Goal: Task Accomplishment & Management: Complete application form

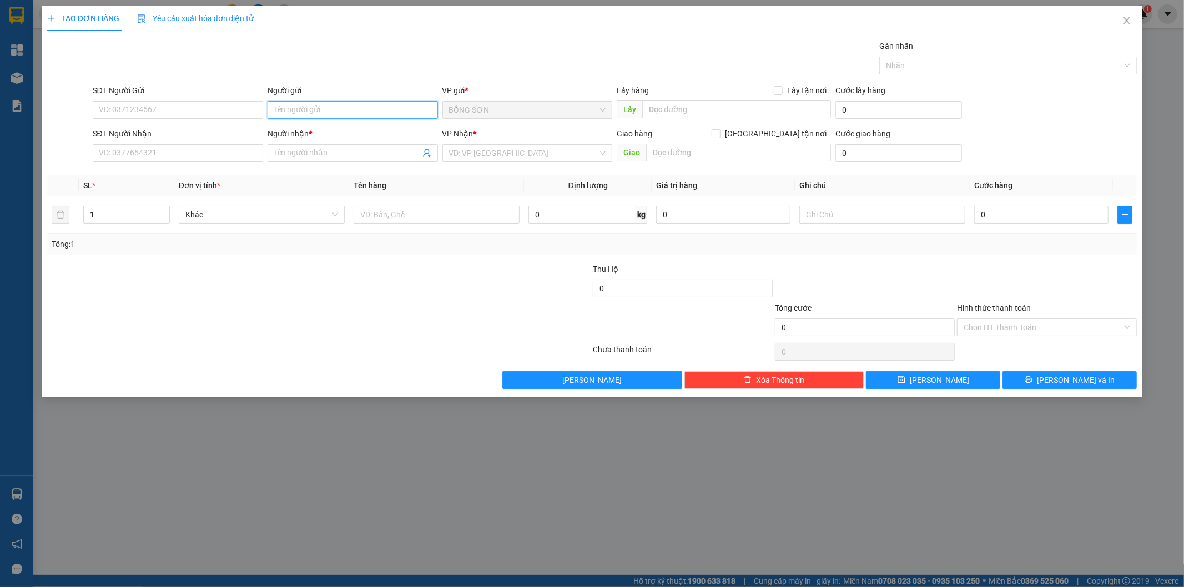
click at [404, 108] on input "Người gửi" at bounding box center [353, 110] width 170 height 18
type input "BS TUẤN"
click at [351, 150] on div "BS TUẤN - 0914312935" at bounding box center [352, 150] width 157 height 12
type input "0914312935"
type input "BS TUẤN"
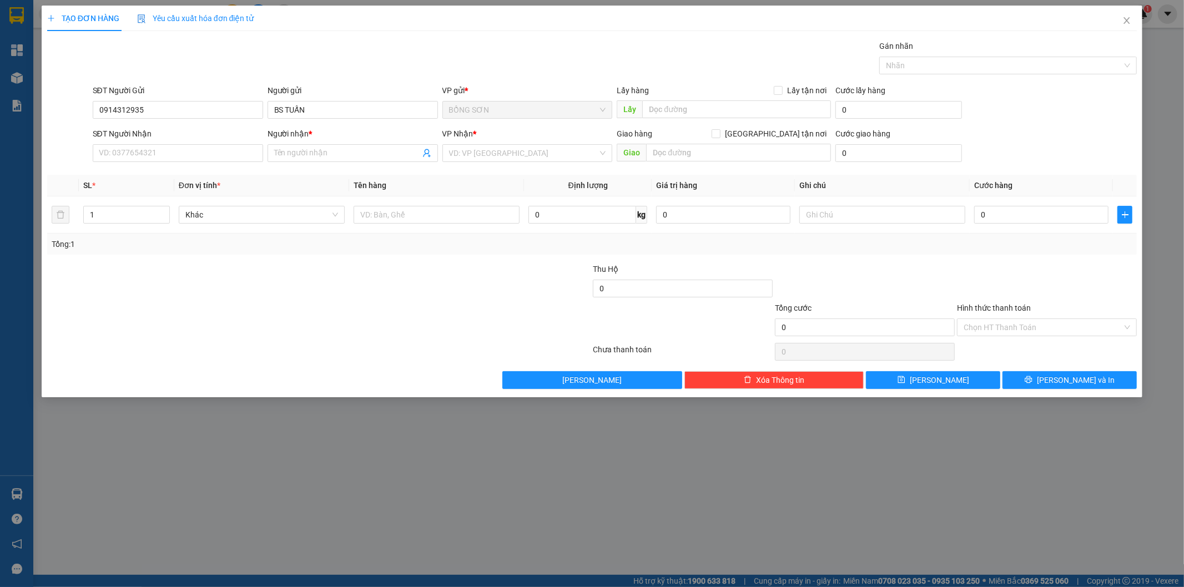
click at [351, 150] on input "Người nhận *" at bounding box center [347, 153] width 146 height 12
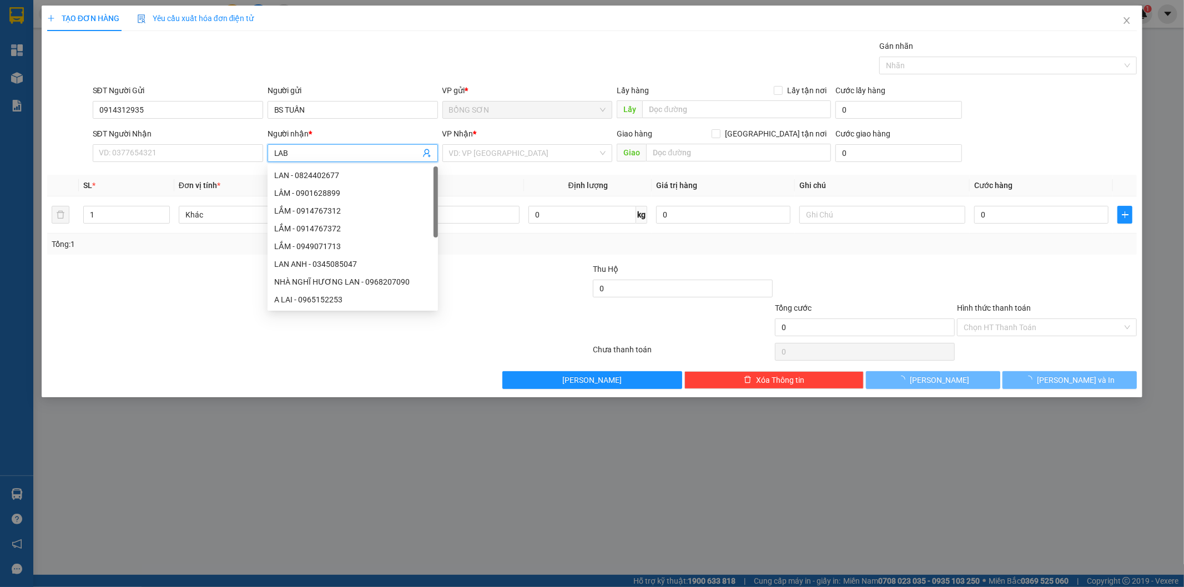
type input "LABO"
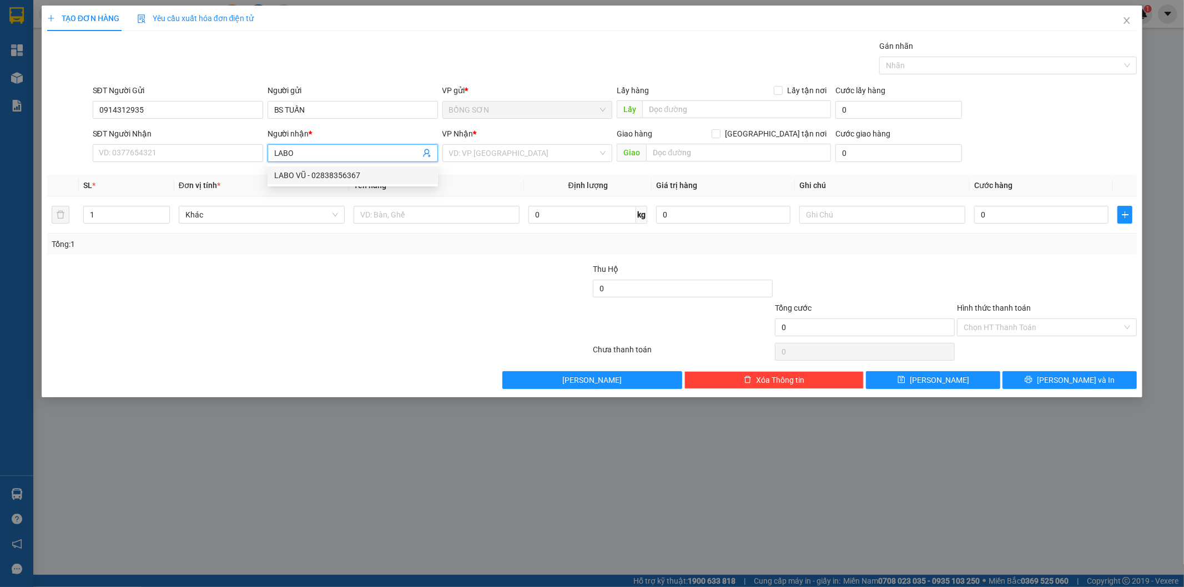
click at [343, 170] on div "LABO VŨ - 02838356367" at bounding box center [352, 175] width 157 height 12
type input "02838356367"
type input "[PERSON_NAME]"
click at [469, 157] on input "search" at bounding box center [523, 153] width 149 height 17
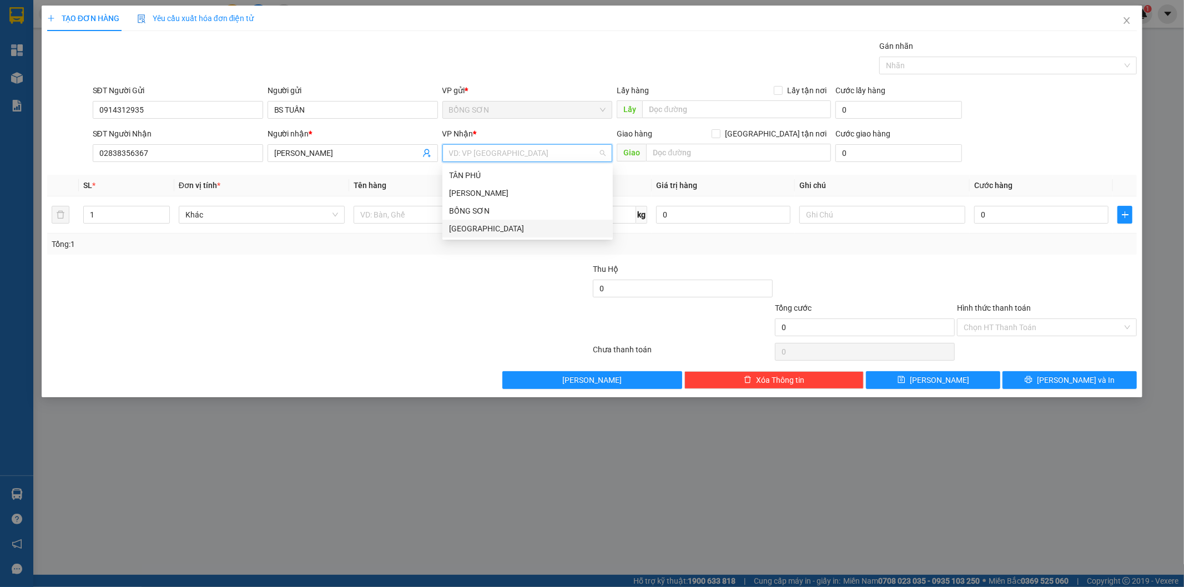
click at [480, 232] on div "[GEOGRAPHIC_DATA]" at bounding box center [527, 229] width 157 height 12
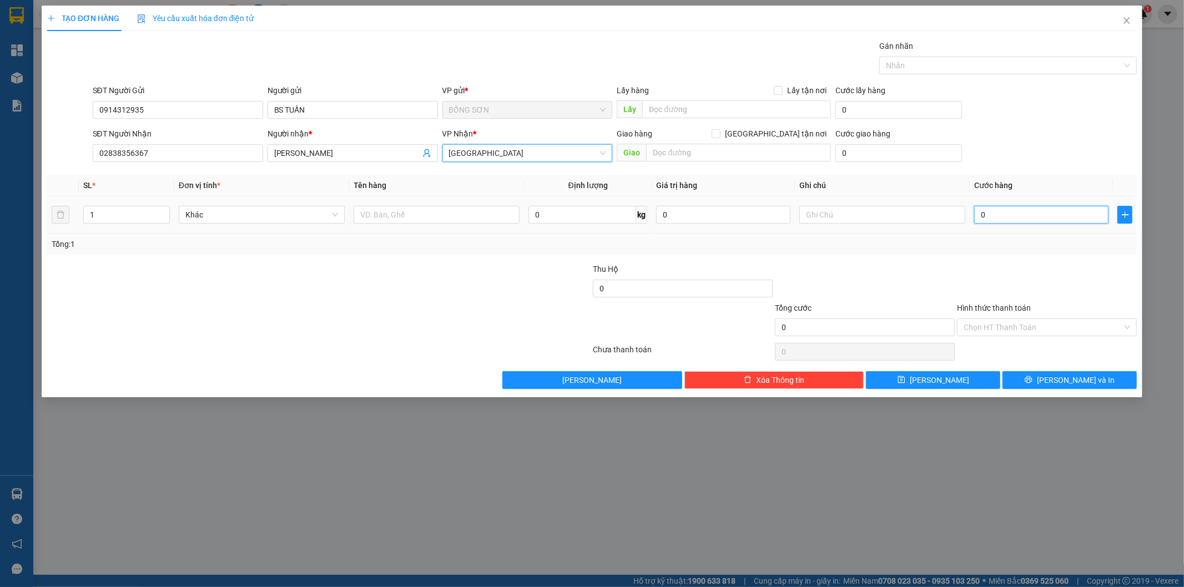
click at [1005, 219] on input "0" at bounding box center [1041, 215] width 134 height 18
type input "4"
type input "40"
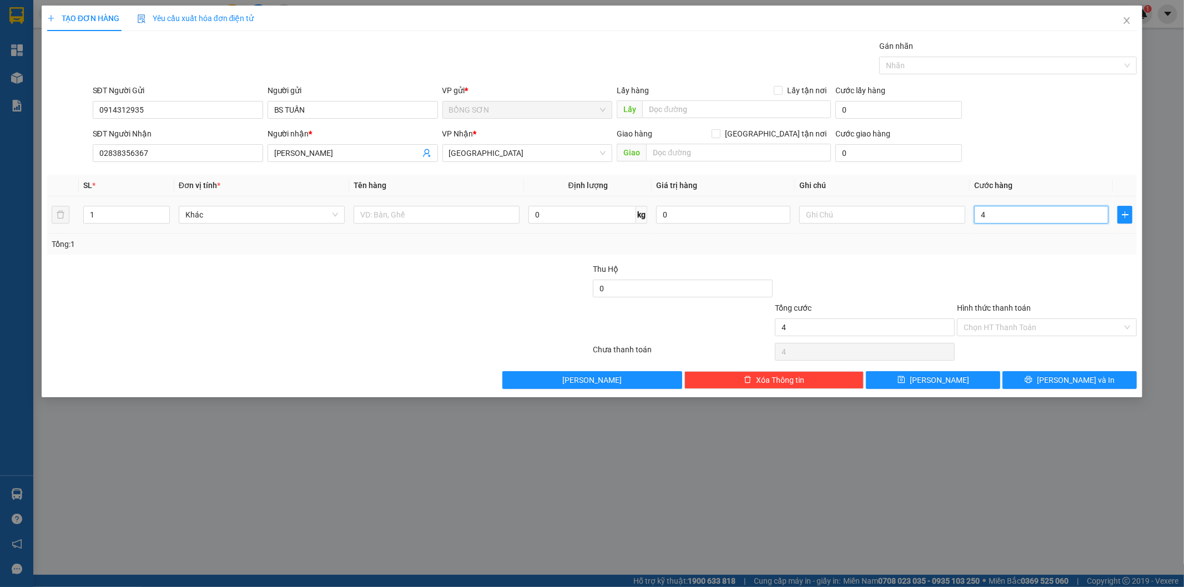
type input "40"
type input "40.000"
click at [1008, 329] on input "Hình thức thanh toán" at bounding box center [1043, 327] width 159 height 17
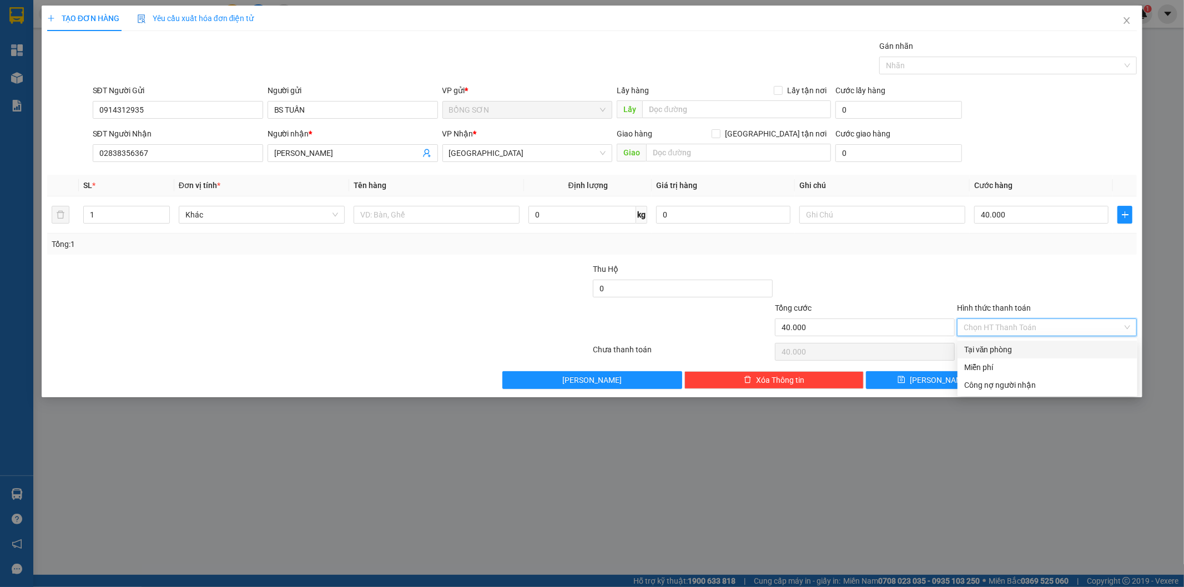
click at [1003, 348] on div "Tại văn phòng" at bounding box center [1047, 350] width 167 height 12
type input "0"
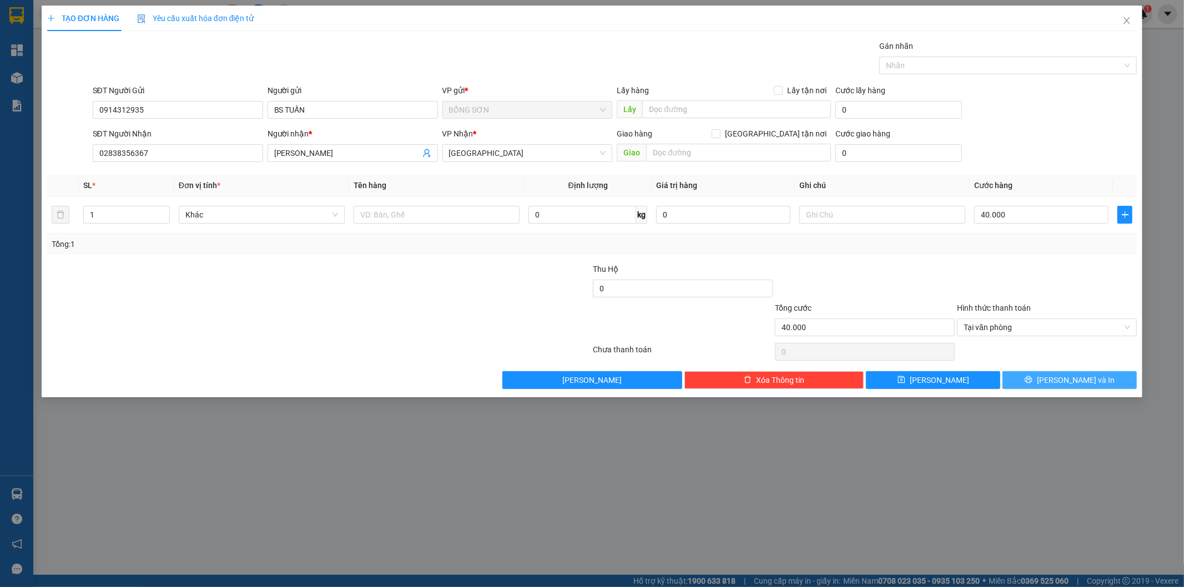
click at [1063, 380] on span "[PERSON_NAME] và In" at bounding box center [1076, 380] width 78 height 12
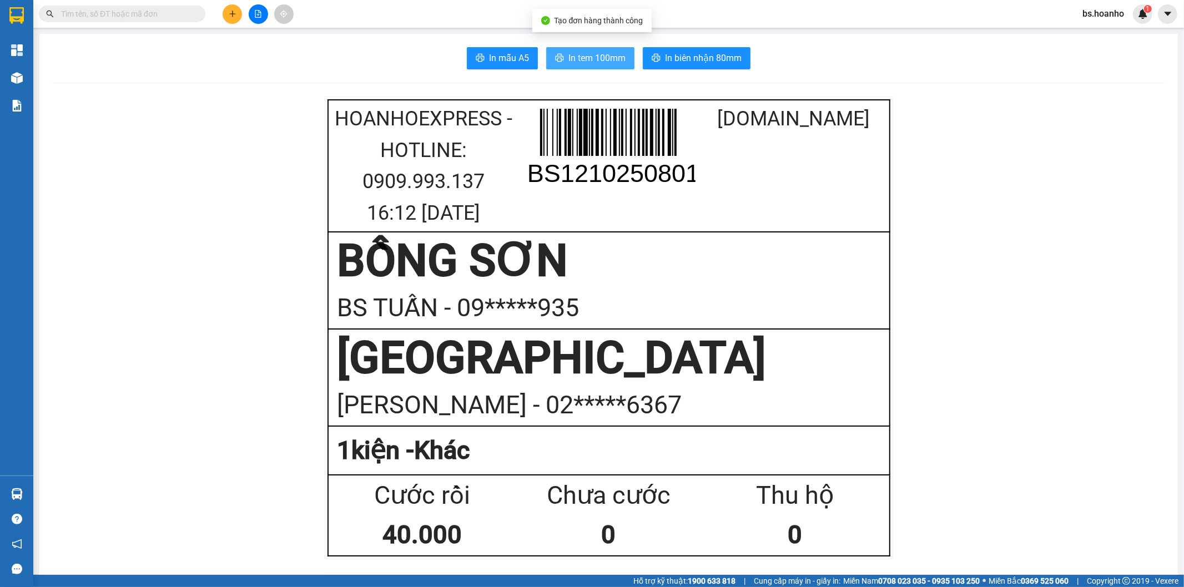
click at [568, 58] on span "In tem 100mm" at bounding box center [596, 58] width 57 height 14
click at [234, 12] on icon "plus" at bounding box center [233, 14] width 8 height 8
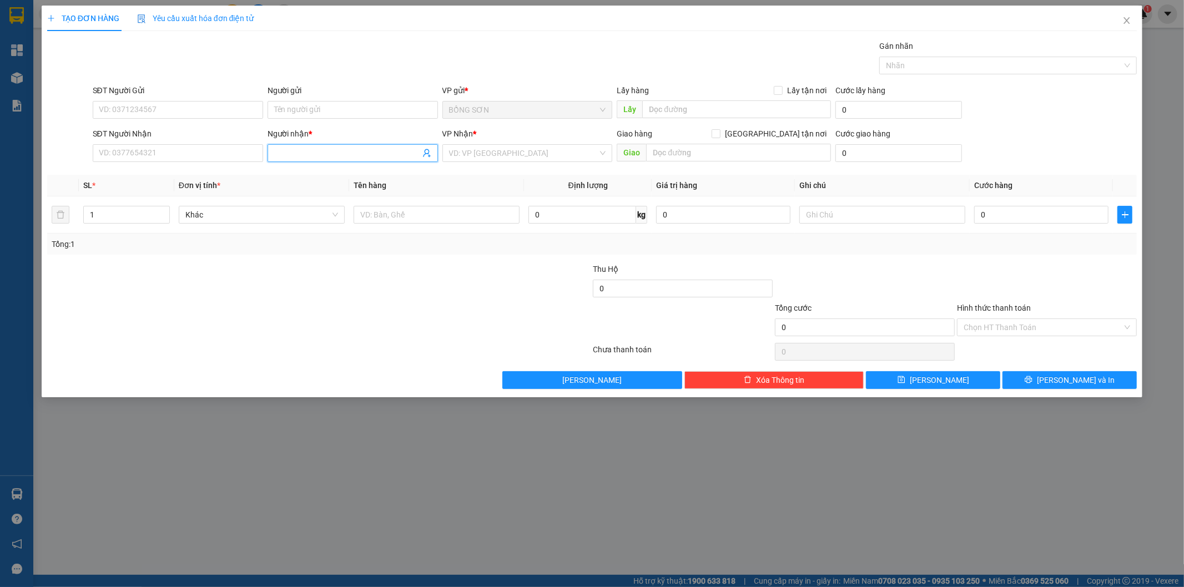
click at [326, 158] on input "Người nhận *" at bounding box center [347, 153] width 146 height 12
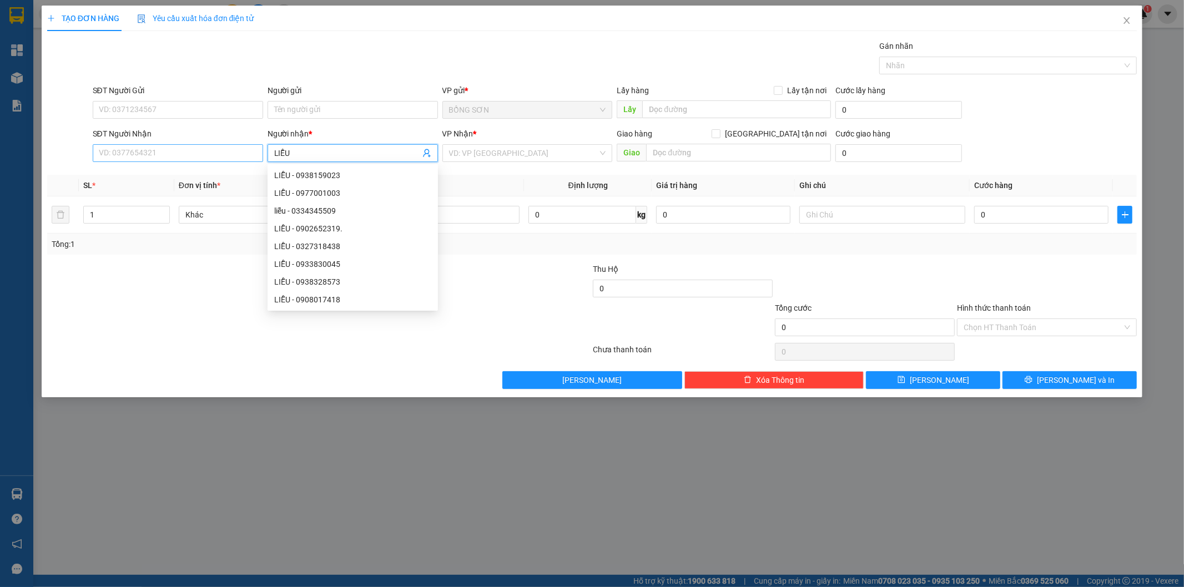
type input "LIỄU"
click at [228, 156] on input "SĐT Người Nhận" at bounding box center [178, 153] width 170 height 18
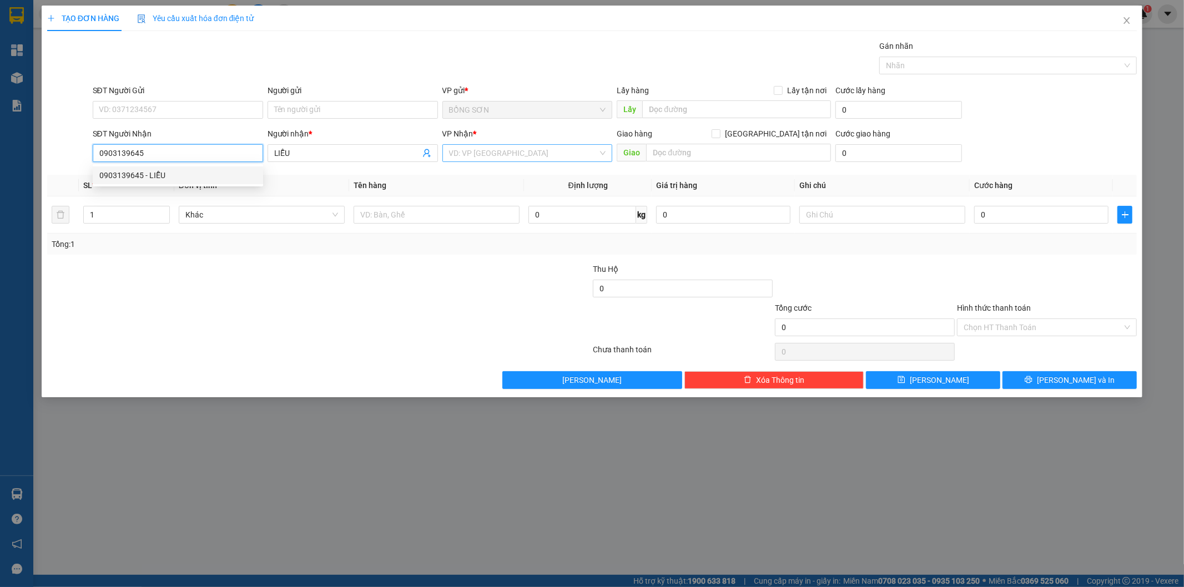
type input "0903139645"
click at [481, 151] on input "search" at bounding box center [523, 153] width 149 height 17
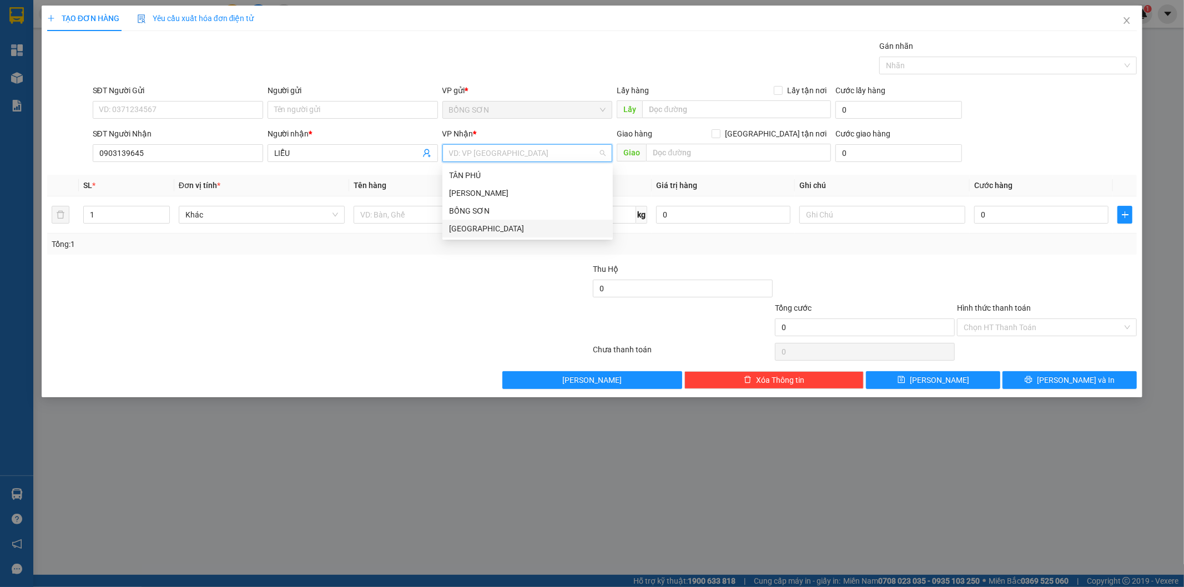
click at [492, 231] on div "[GEOGRAPHIC_DATA]" at bounding box center [527, 229] width 157 height 12
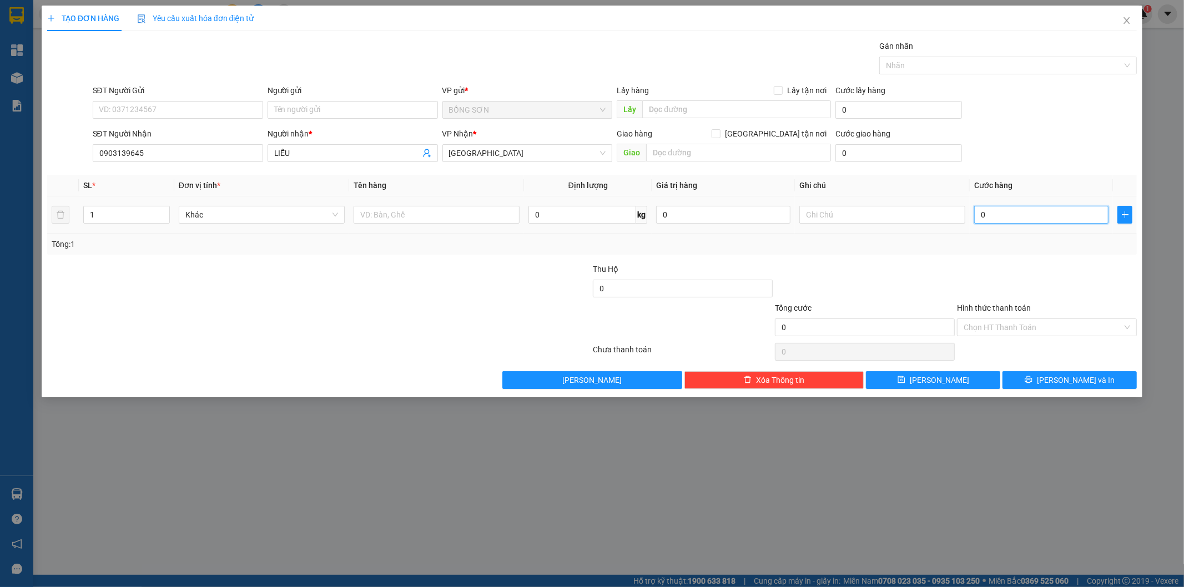
click at [1009, 214] on input "0" at bounding box center [1041, 215] width 134 height 18
type input "1"
type input "11"
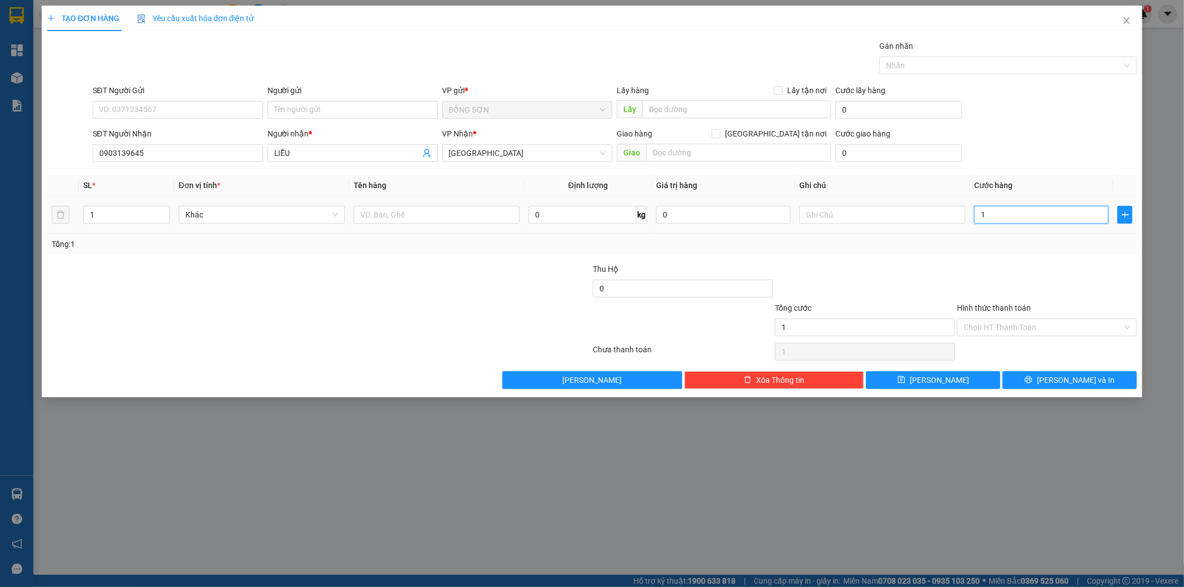
type input "11"
type input "110"
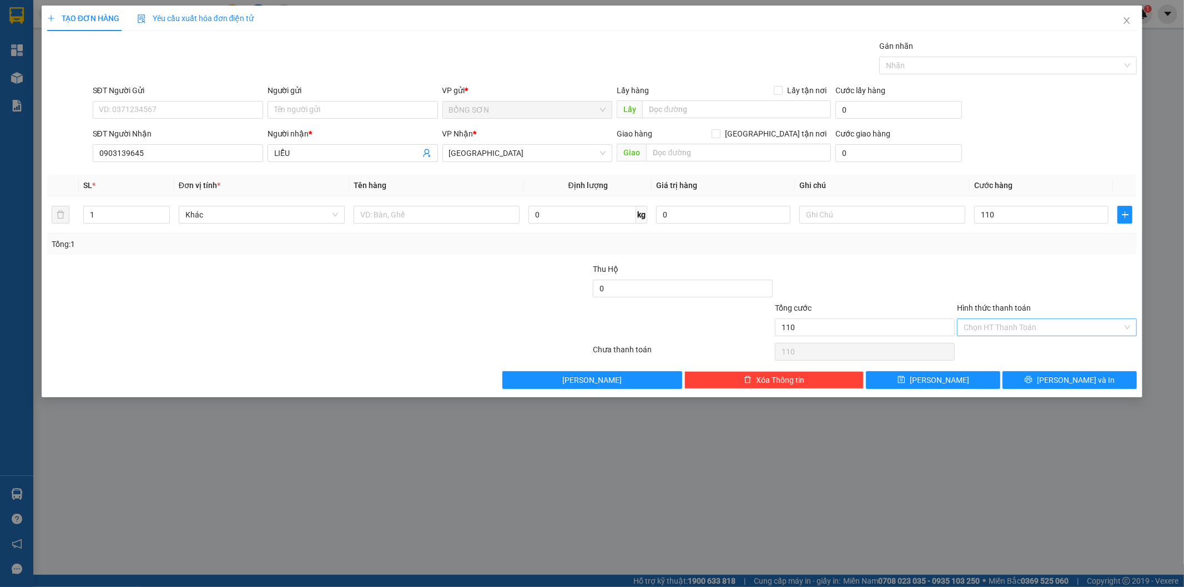
type input "110.000"
click at [1008, 325] on input "Hình thức thanh toán" at bounding box center [1043, 327] width 159 height 17
click at [1026, 349] on div "Tại văn phòng" at bounding box center [1047, 350] width 167 height 12
type input "0"
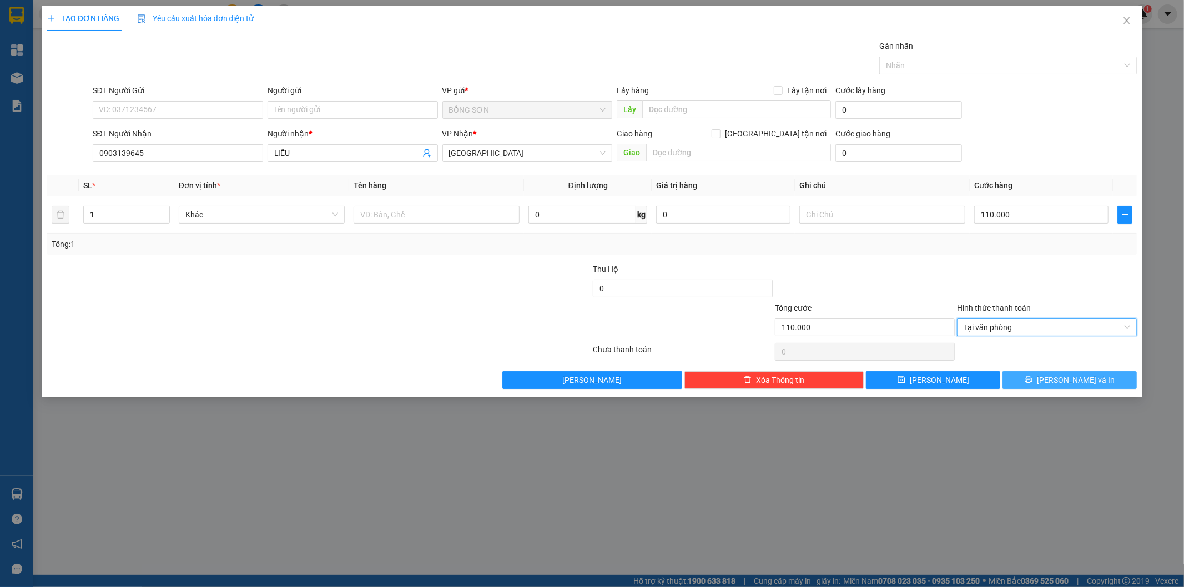
click at [1079, 380] on span "[PERSON_NAME] và In" at bounding box center [1076, 380] width 78 height 12
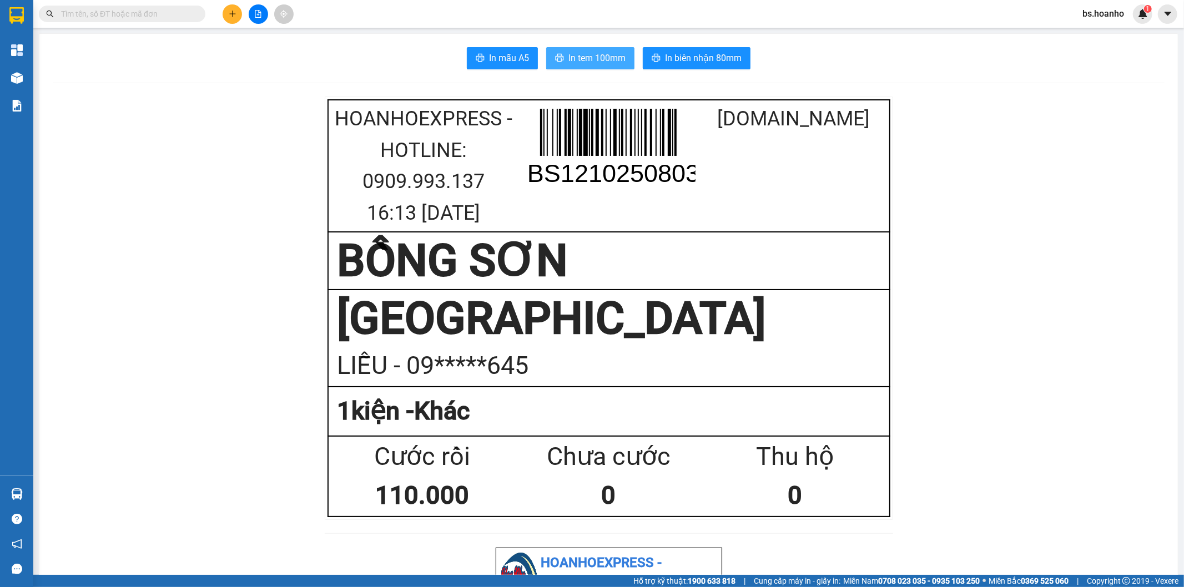
click at [595, 63] on span "In tem 100mm" at bounding box center [596, 58] width 57 height 14
click at [236, 12] on button at bounding box center [232, 13] width 19 height 19
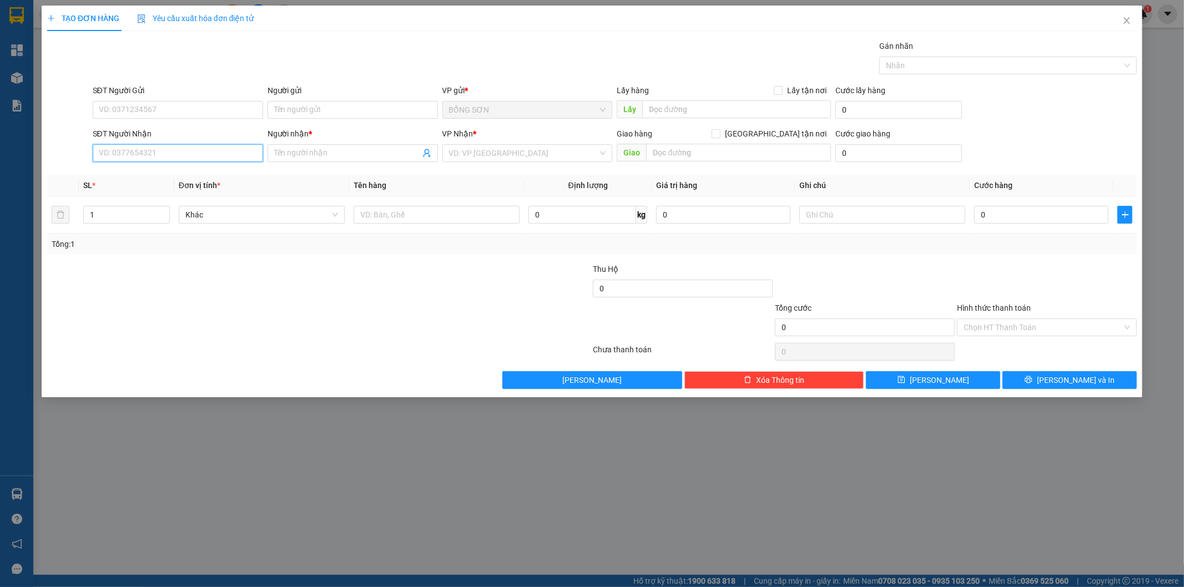
click at [226, 158] on input "SĐT Người Nhận" at bounding box center [178, 153] width 170 height 18
type input "0"
click at [235, 167] on div "null LỢI" at bounding box center [178, 176] width 170 height 18
type input "0397600431"
type input "NGÂN"
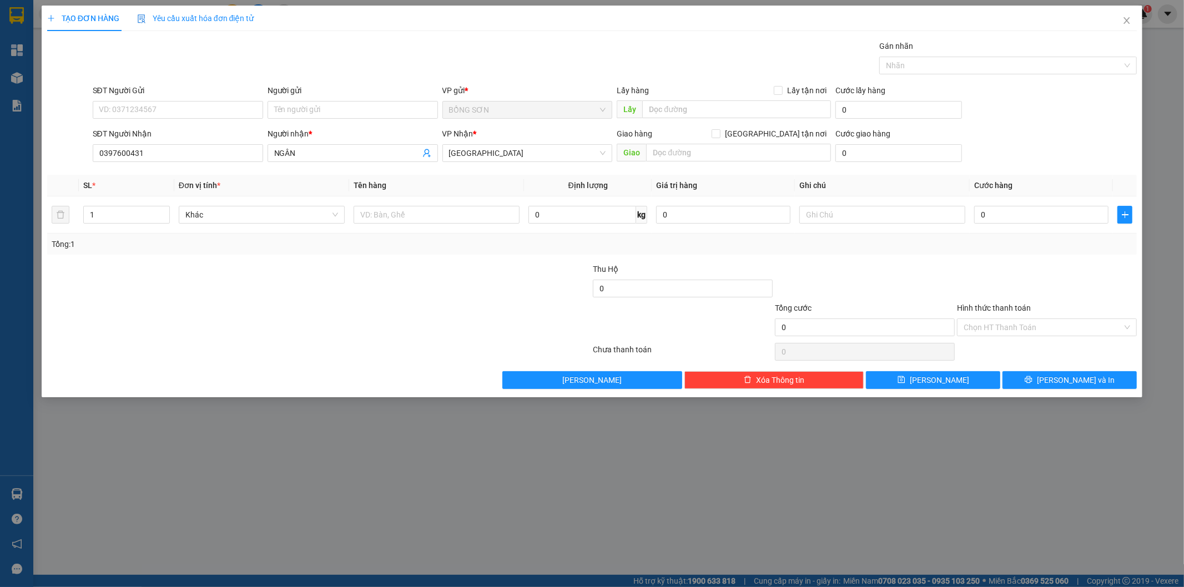
click at [236, 141] on div "SĐT Người Nhận" at bounding box center [178, 136] width 170 height 17
click at [241, 158] on input "0397600431" at bounding box center [178, 153] width 170 height 18
type input "0"
type input "0912421645"
click at [331, 158] on input "NGÂN" at bounding box center [347, 153] width 146 height 12
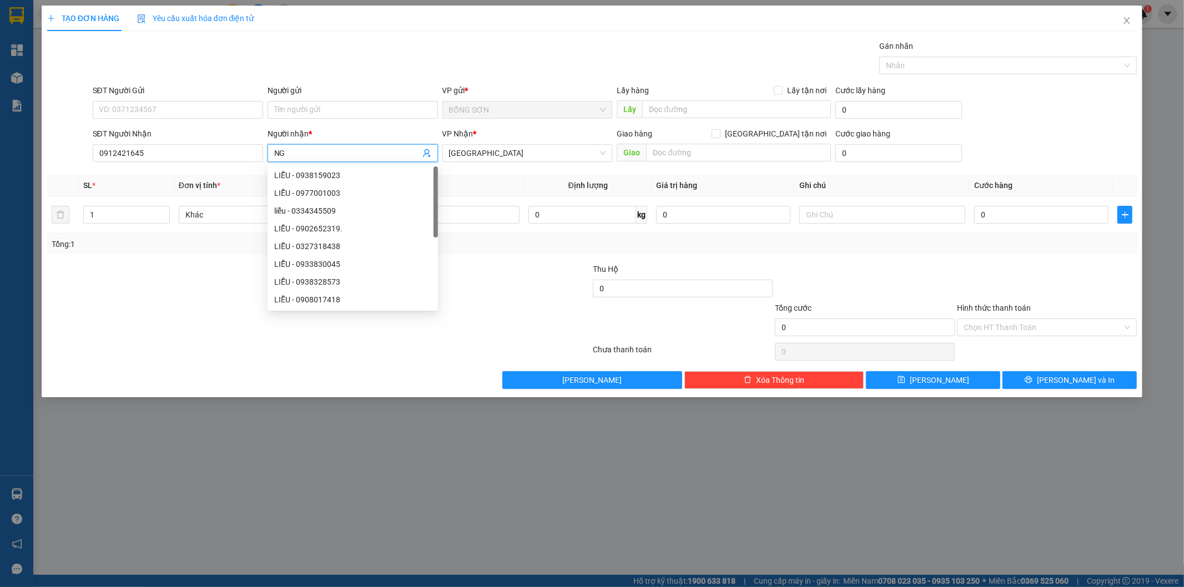
type input "N"
click at [548, 161] on span "[GEOGRAPHIC_DATA]" at bounding box center [527, 153] width 157 height 17
type input "HIẾU"
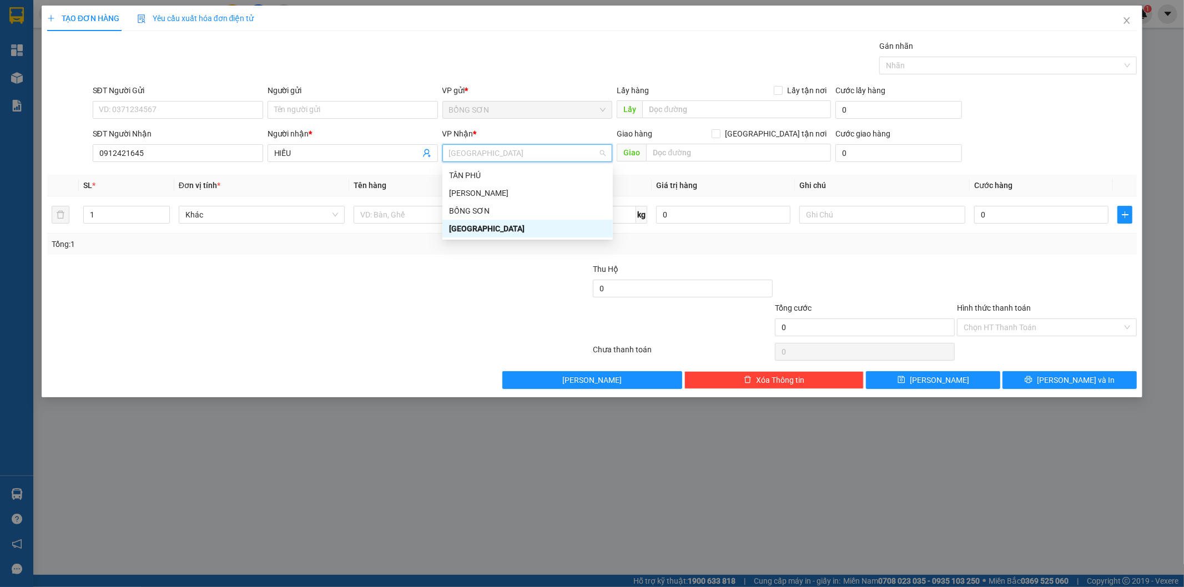
click at [539, 228] on div "[GEOGRAPHIC_DATA]" at bounding box center [527, 229] width 157 height 12
click at [163, 217] on icon "down" at bounding box center [164, 219] width 4 height 4
click at [167, 214] on span "Decrease Value" at bounding box center [163, 218] width 12 height 10
click at [169, 214] on div "1" at bounding box center [126, 215] width 87 height 18
click at [167, 214] on span "Decrease Value" at bounding box center [163, 218] width 12 height 10
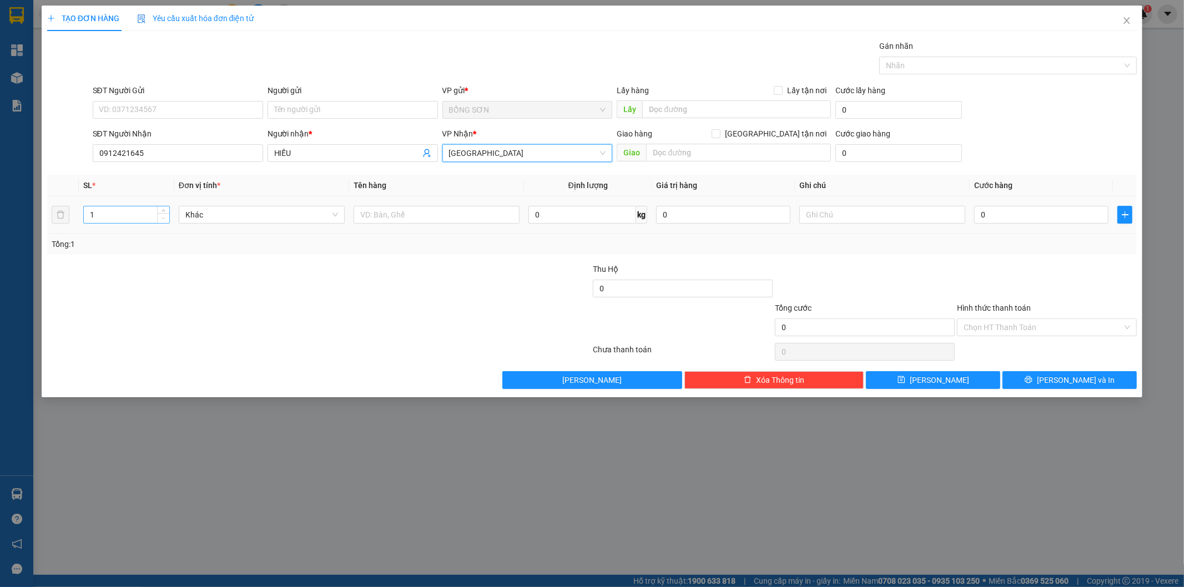
click at [167, 213] on span "Decrease Value" at bounding box center [163, 218] width 12 height 10
type input "2"
click at [168, 214] on span "Increase Value" at bounding box center [163, 212] width 12 height 10
click at [546, 154] on span "[GEOGRAPHIC_DATA]" at bounding box center [527, 153] width 157 height 17
click at [528, 169] on div "TÂN PHÚ" at bounding box center [527, 175] width 157 height 12
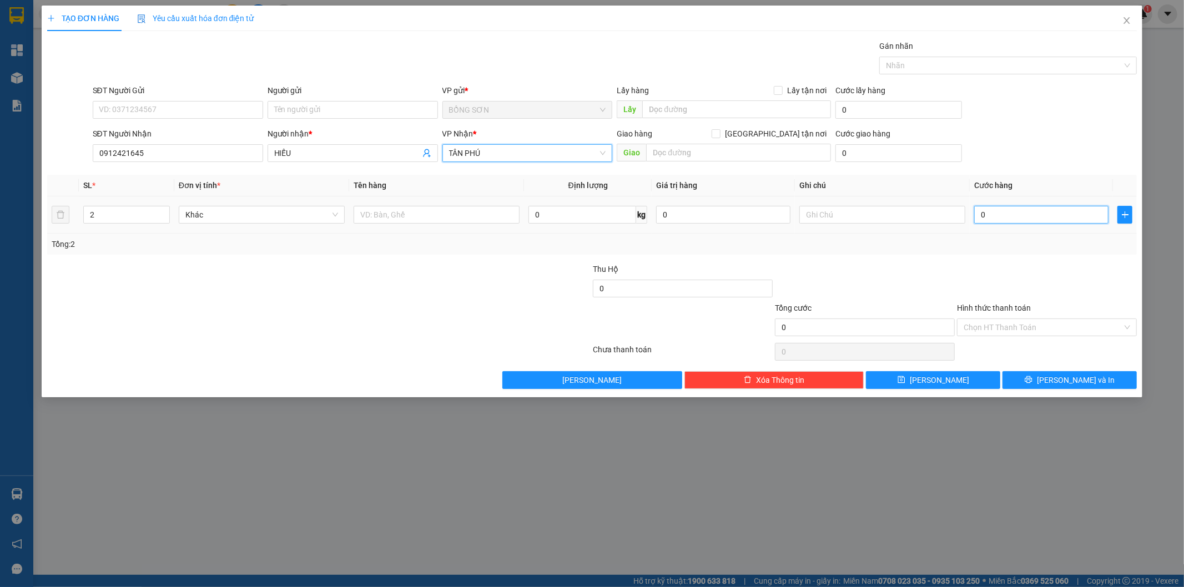
click at [1015, 219] on input "0" at bounding box center [1041, 215] width 134 height 18
type input "1"
type input "12"
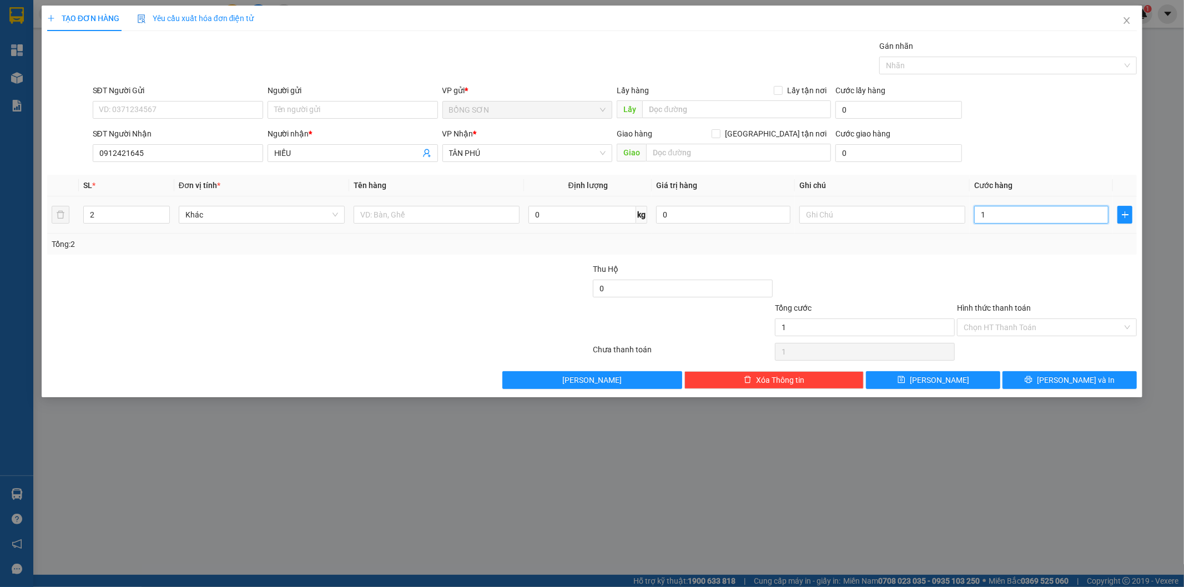
type input "12"
type input "120"
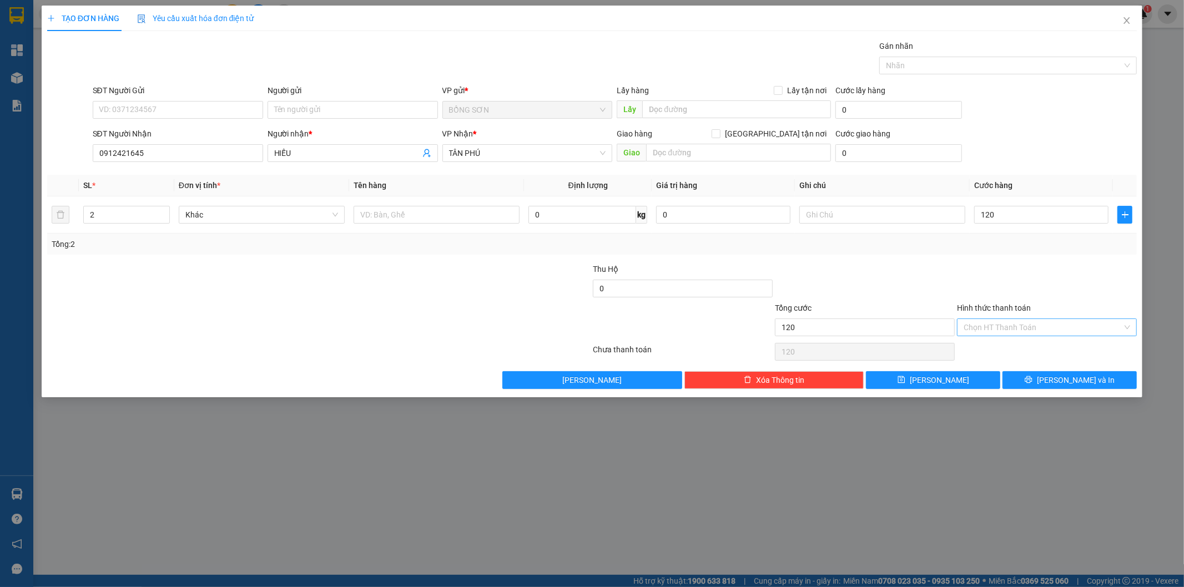
type input "120.000"
click at [1036, 324] on input "Hình thức thanh toán" at bounding box center [1043, 327] width 159 height 17
click at [1028, 352] on div "Tại văn phòng" at bounding box center [1047, 350] width 167 height 12
type input "0"
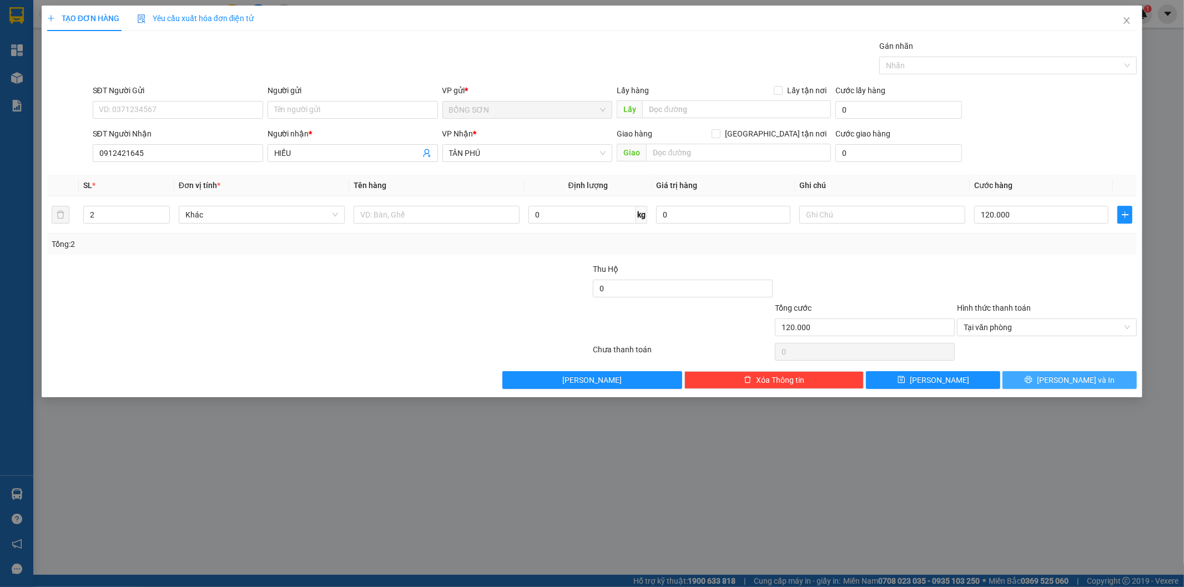
click at [1058, 379] on button "[PERSON_NAME] và In" at bounding box center [1070, 380] width 134 height 18
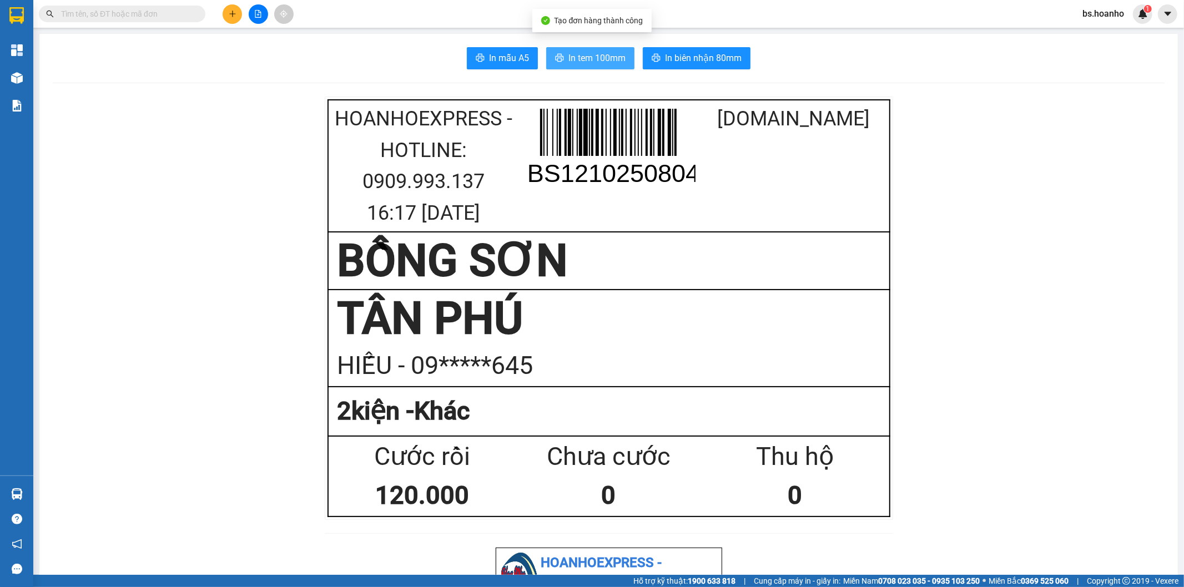
click at [616, 56] on span "In tem 100mm" at bounding box center [596, 58] width 57 height 14
click at [236, 13] on button at bounding box center [232, 13] width 19 height 19
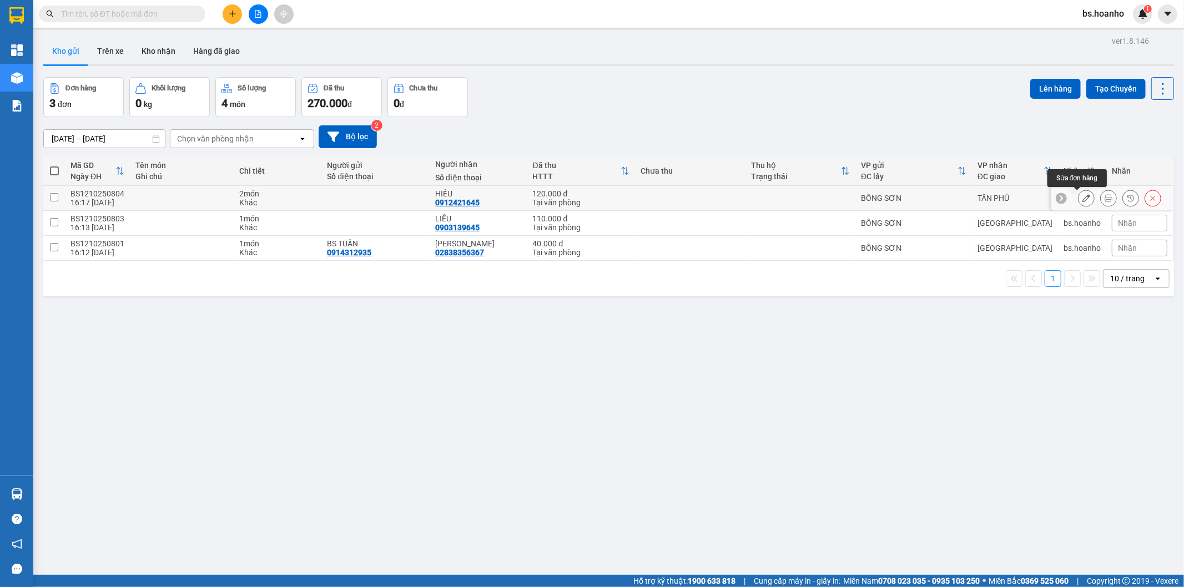
click at [1083, 195] on button at bounding box center [1087, 198] width 16 height 19
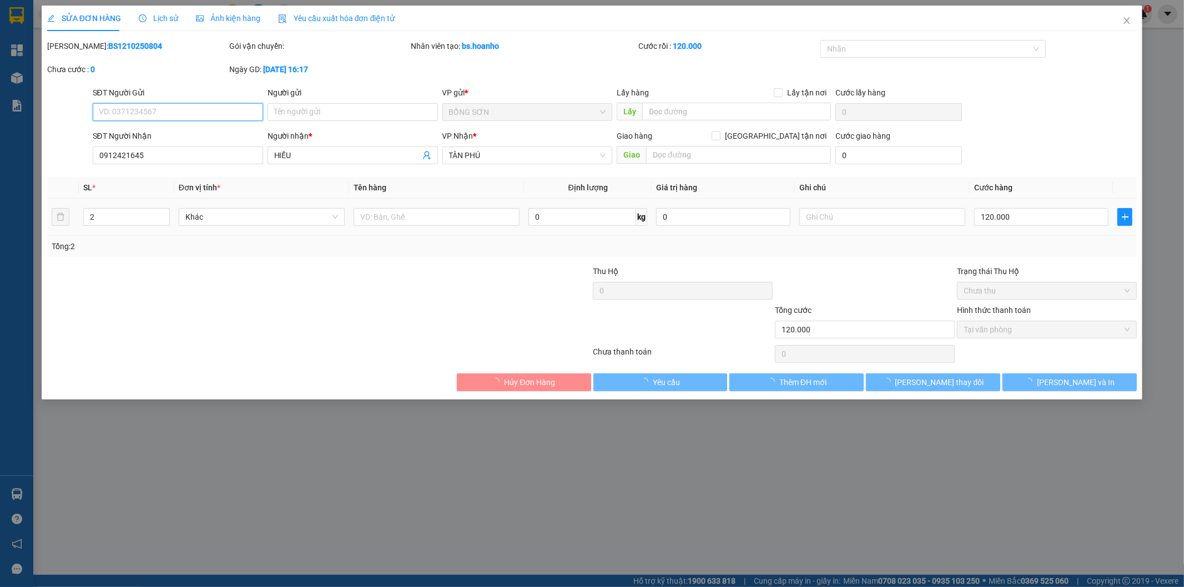
type input "0912421645"
type input "120.000"
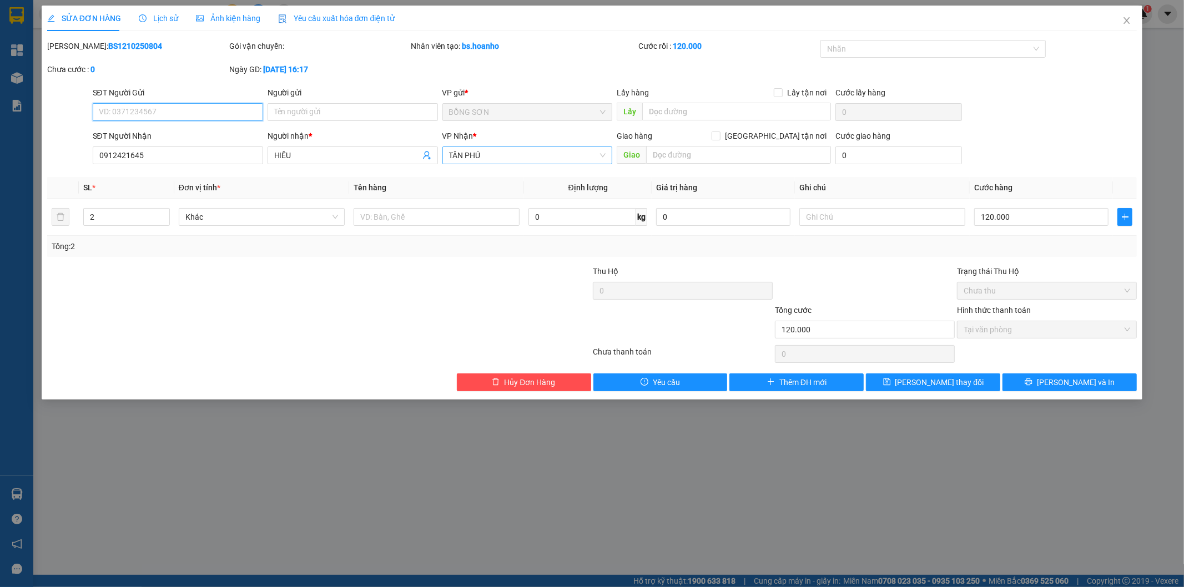
click at [478, 158] on span "TÂN PHÚ" at bounding box center [527, 155] width 157 height 17
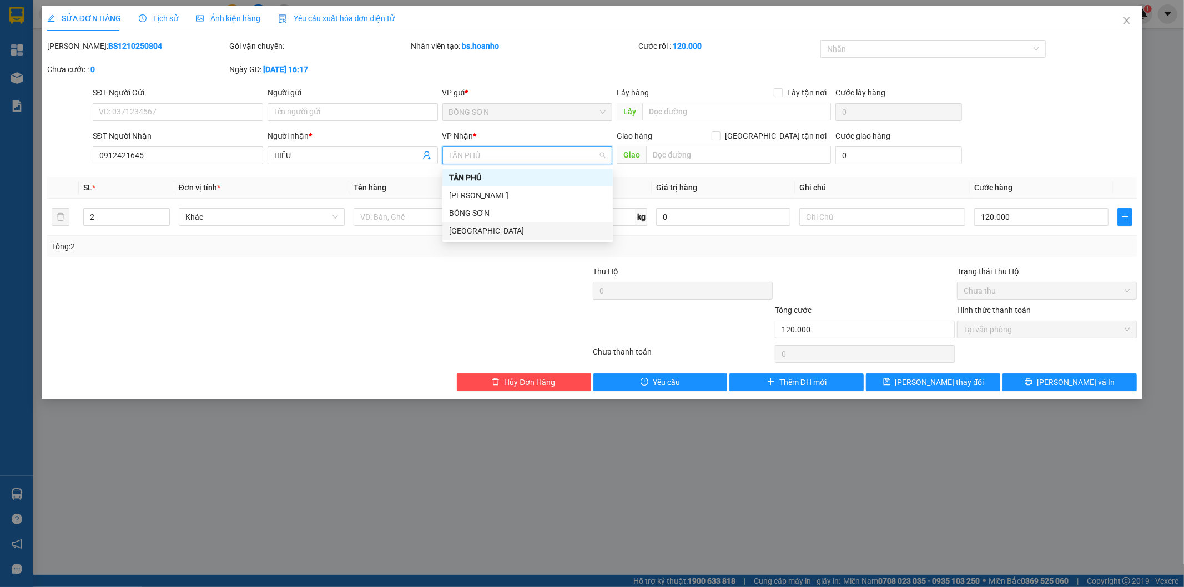
click at [510, 228] on div "[GEOGRAPHIC_DATA]" at bounding box center [527, 231] width 157 height 12
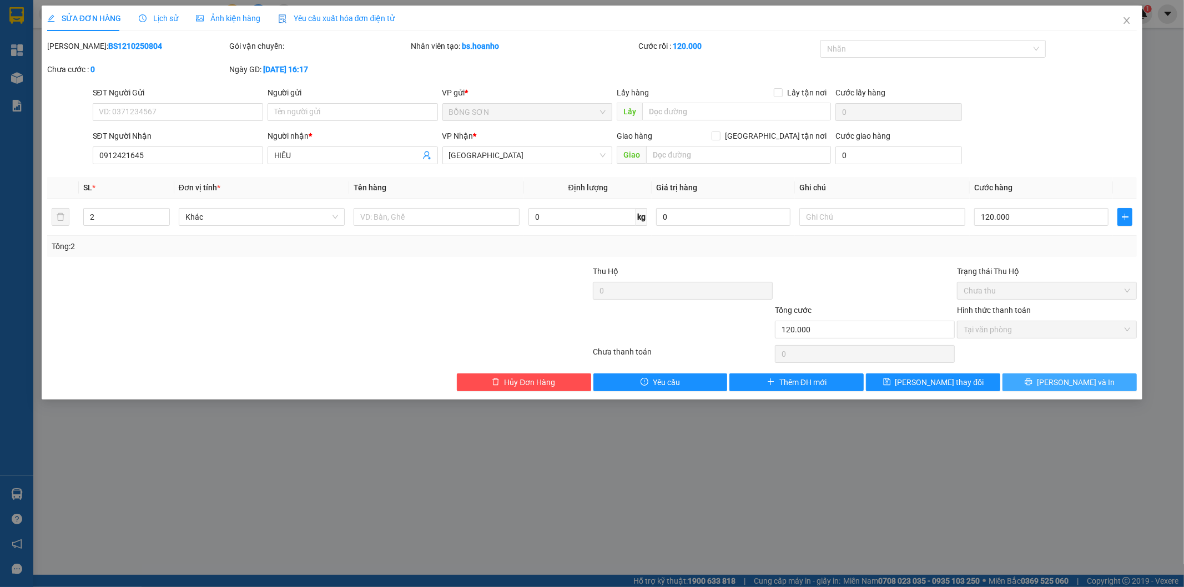
click at [1069, 384] on span "[PERSON_NAME] và In" at bounding box center [1076, 382] width 78 height 12
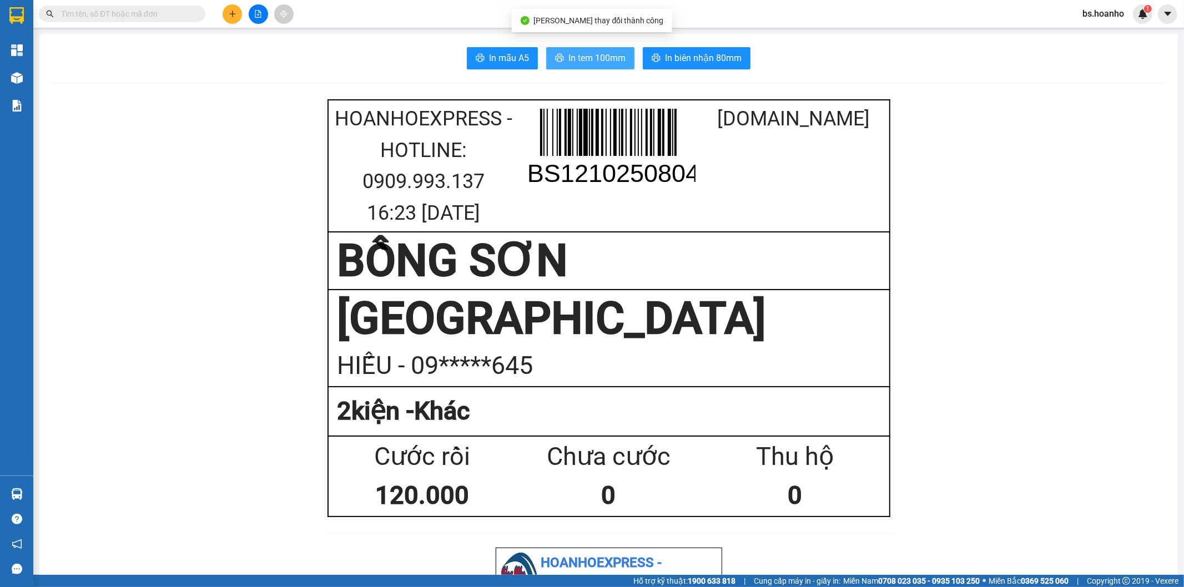
click at [591, 56] on span "In tem 100mm" at bounding box center [596, 58] width 57 height 14
